Goal: Find specific page/section: Find specific page/section

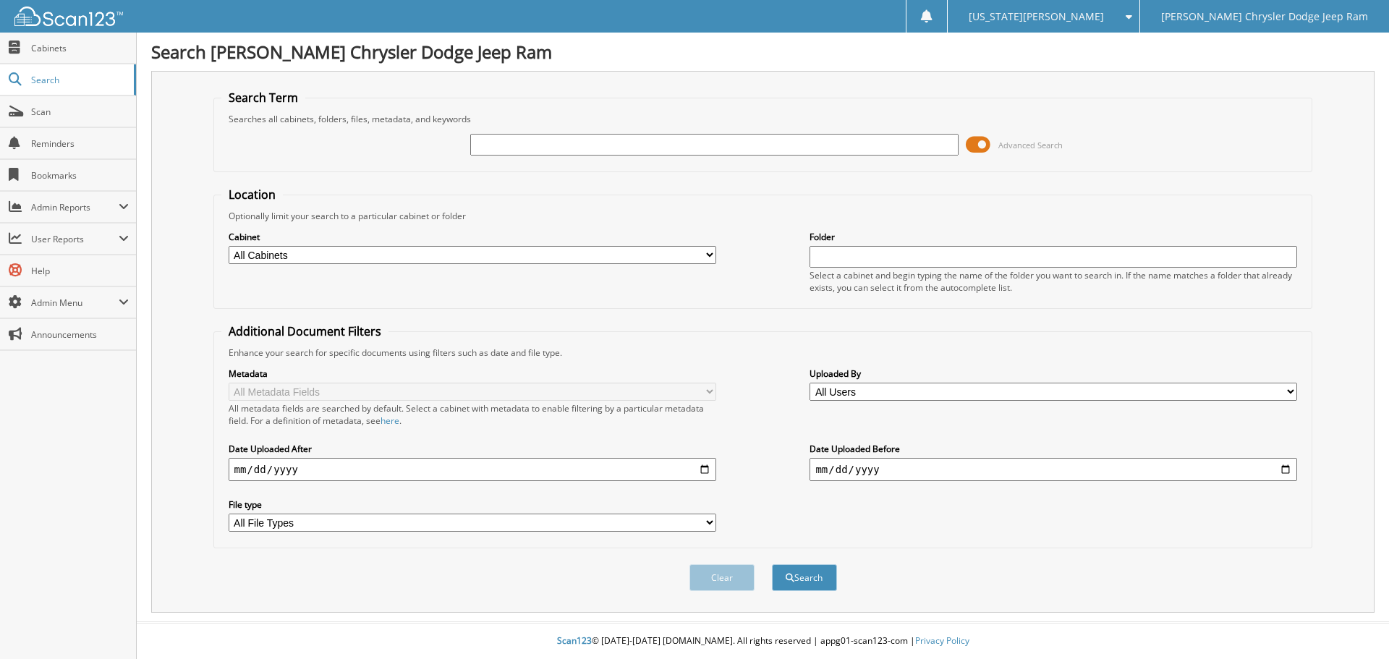
click at [552, 146] on input "text" at bounding box center [714, 145] width 488 height 22
type input "J250050A"
click at [772, 564] on button "Search" at bounding box center [804, 577] width 65 height 27
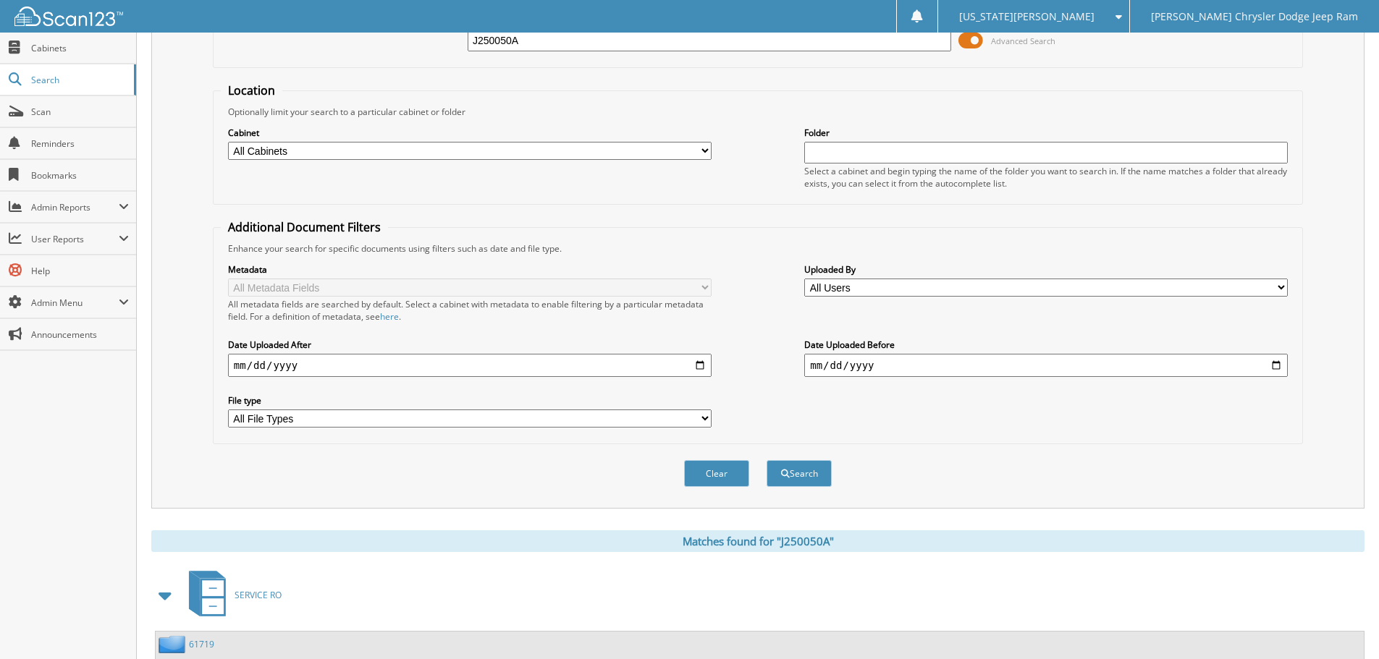
scroll to position [230, 0]
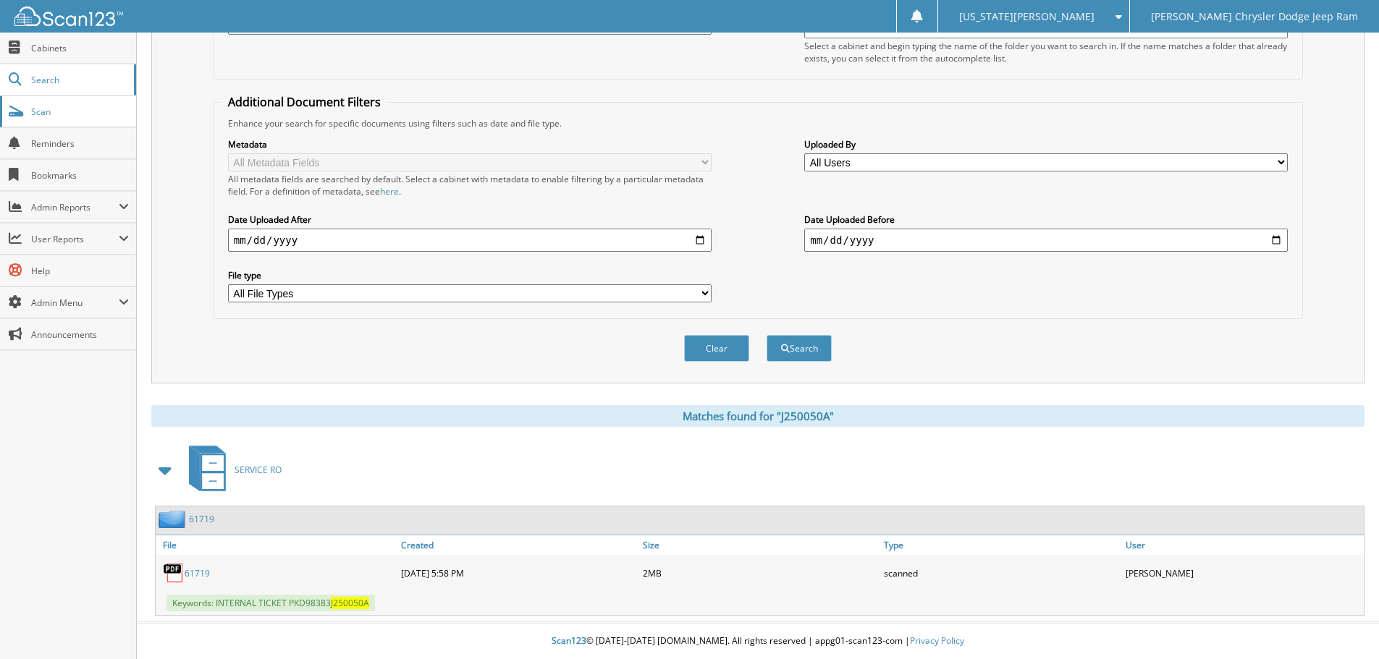
click at [47, 114] on span "Scan" at bounding box center [80, 112] width 98 height 12
